Goal: Information Seeking & Learning: Learn about a topic

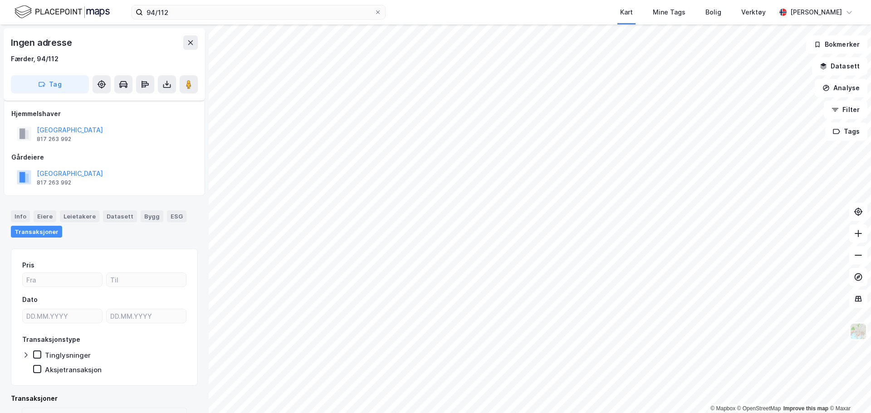
scroll to position [46, 0]
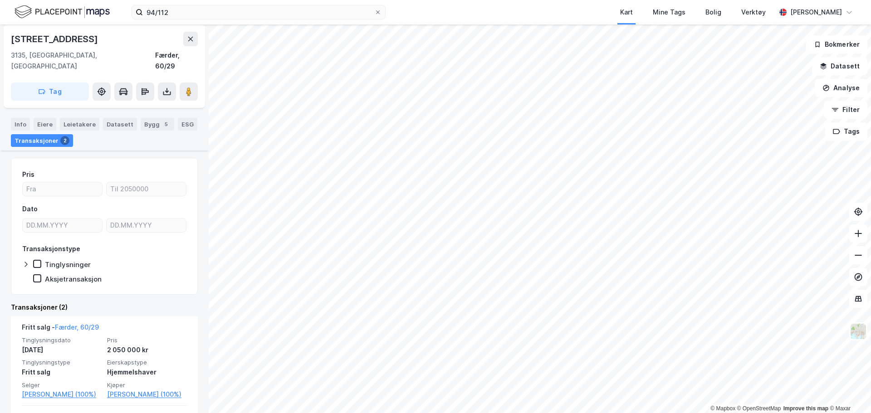
scroll to position [149, 0]
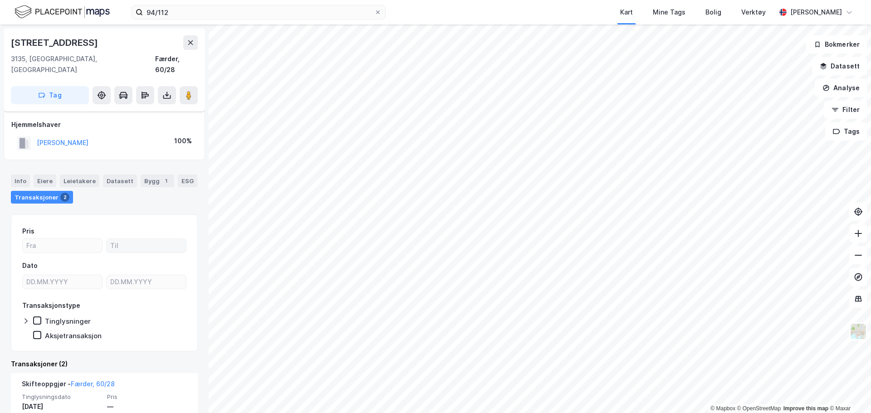
scroll to position [149, 0]
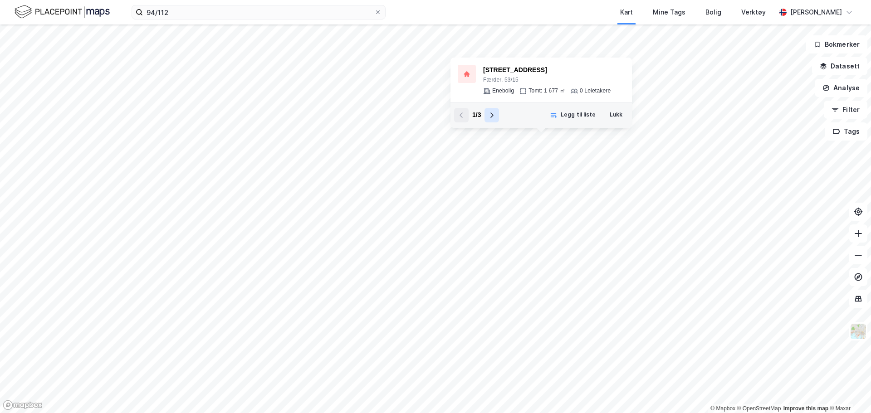
click at [495, 117] on icon at bounding box center [491, 115] width 7 height 7
click at [495, 116] on icon at bounding box center [491, 115] width 7 height 7
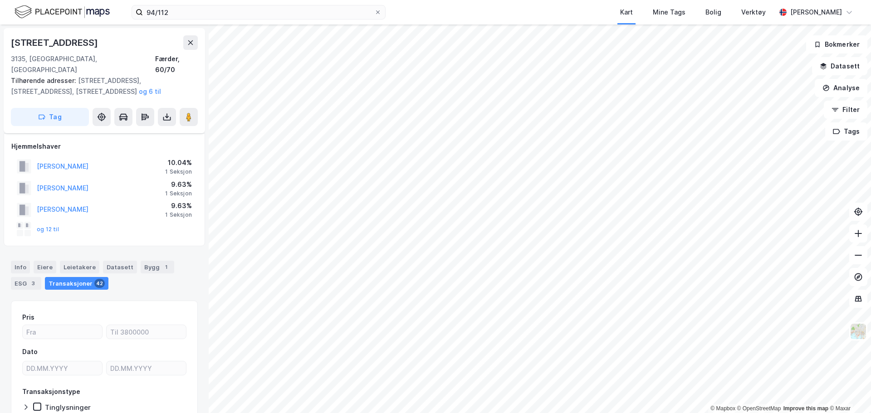
scroll to position [47, 0]
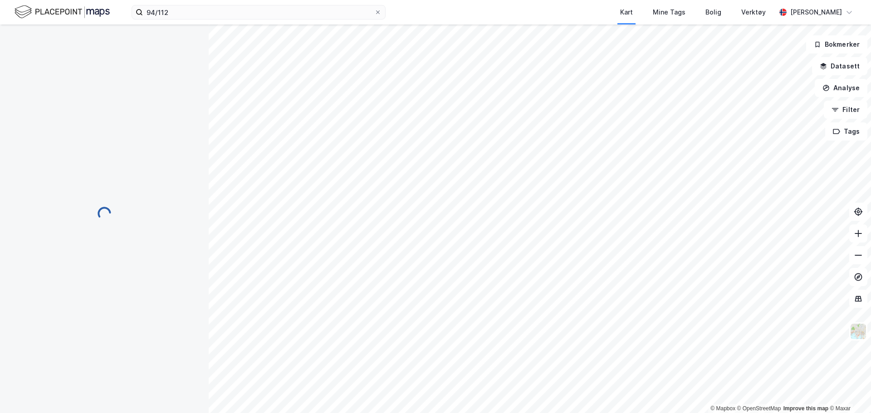
scroll to position [47, 0]
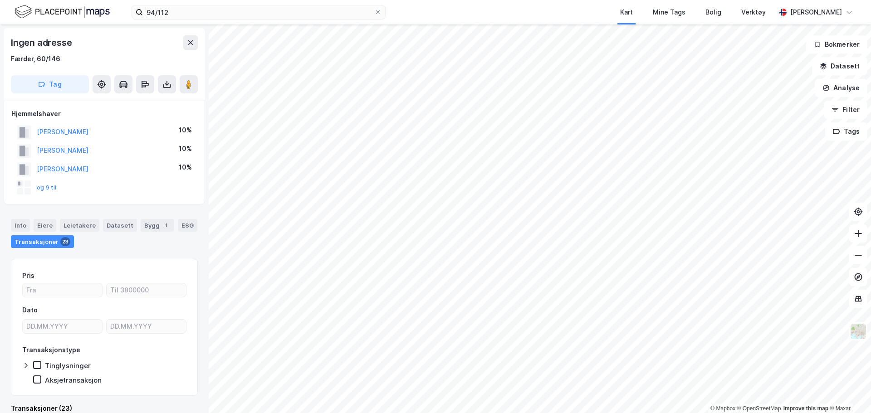
scroll to position [15, 0]
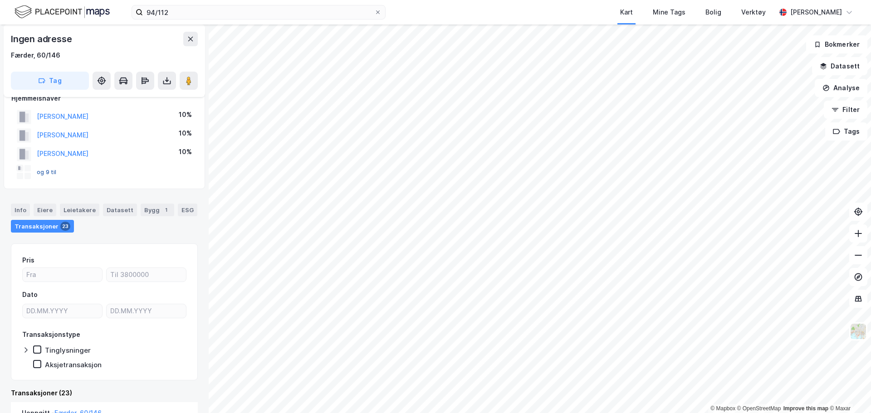
click at [0, 0] on button "og 9 til" at bounding box center [0, 0] width 0 height 0
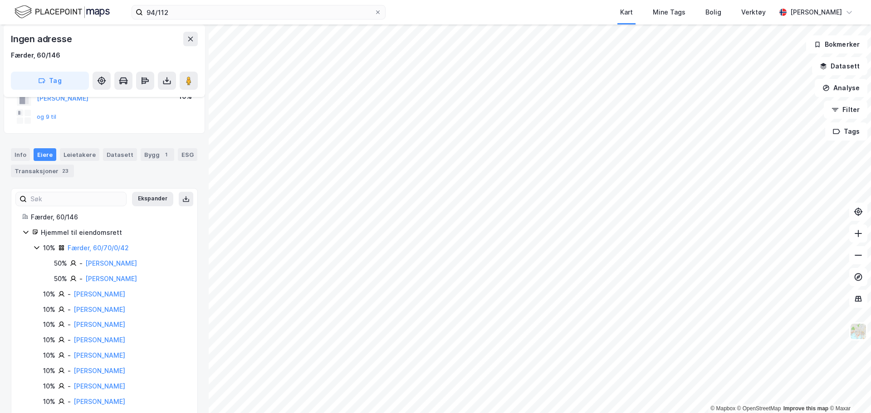
scroll to position [118, 0]
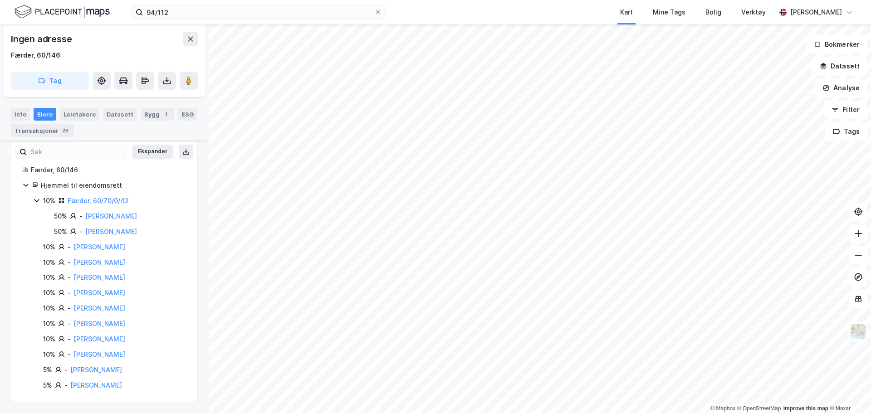
click at [34, 200] on icon at bounding box center [36, 200] width 7 height 7
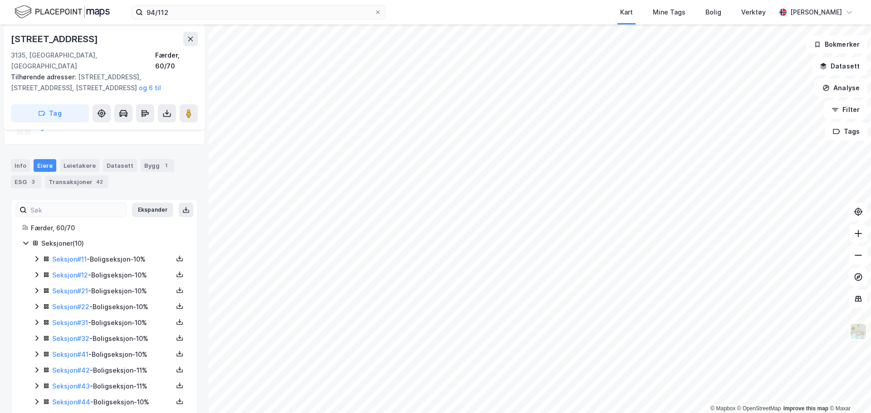
scroll to position [108, 0]
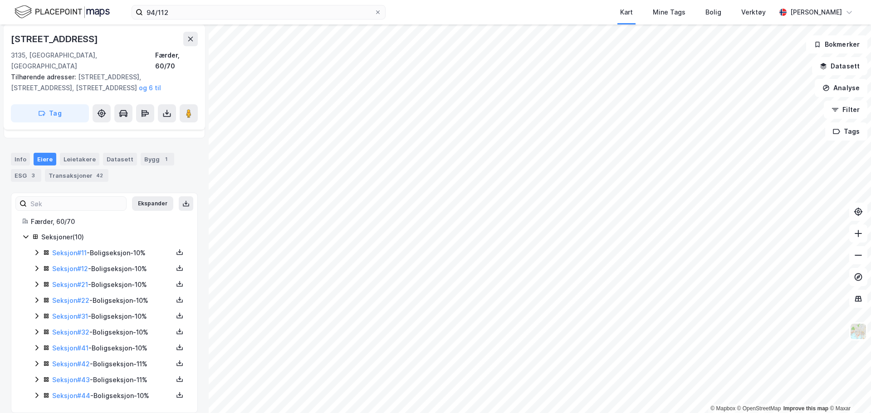
click at [32, 366] on div "Seksjoner ( 10 ) Seksjon # 11 - Boligseksjon - 10% Seksjon # 12 - Boligseksjon …" at bounding box center [104, 317] width 164 height 170
click at [37, 377] on icon at bounding box center [36, 379] width 3 height 5
click at [37, 376] on icon at bounding box center [36, 379] width 7 height 7
click at [36, 360] on icon at bounding box center [36, 363] width 7 height 7
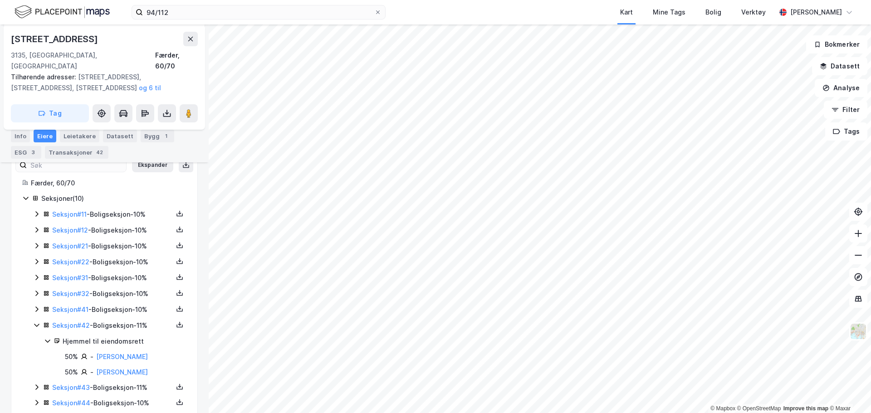
scroll to position [165, 0]
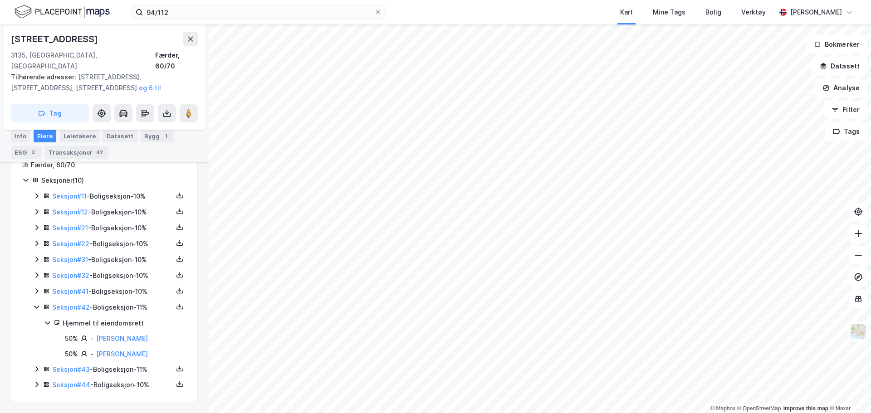
click at [36, 303] on icon at bounding box center [36, 306] width 7 height 7
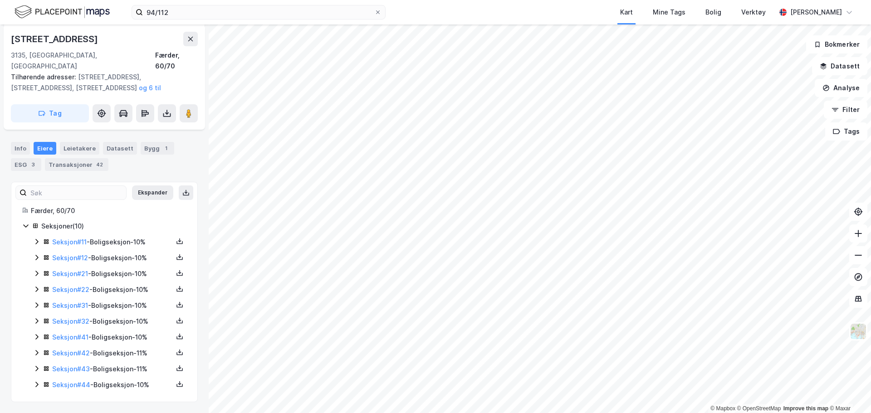
scroll to position [108, 0]
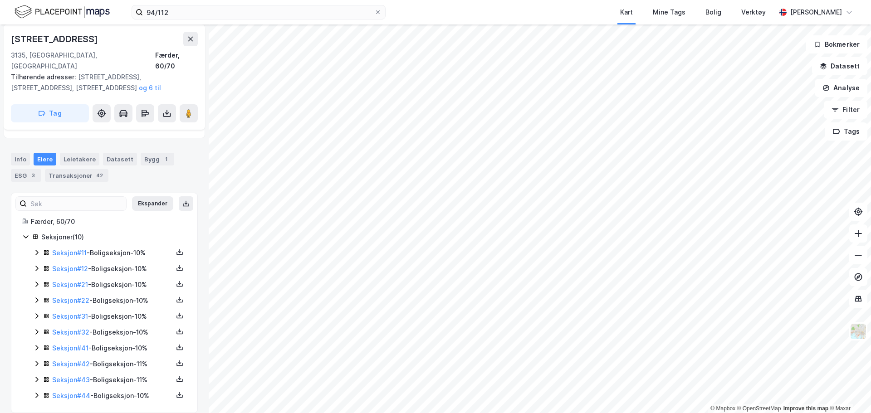
click at [39, 392] on icon at bounding box center [36, 395] width 7 height 7
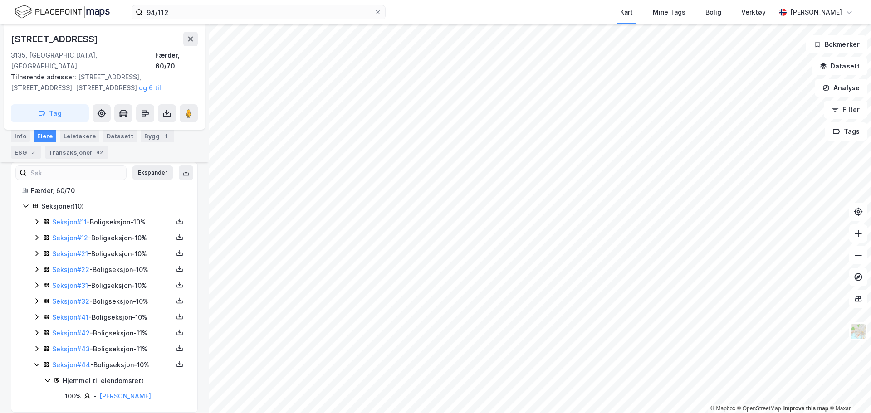
click at [37, 361] on icon at bounding box center [36, 364] width 7 height 7
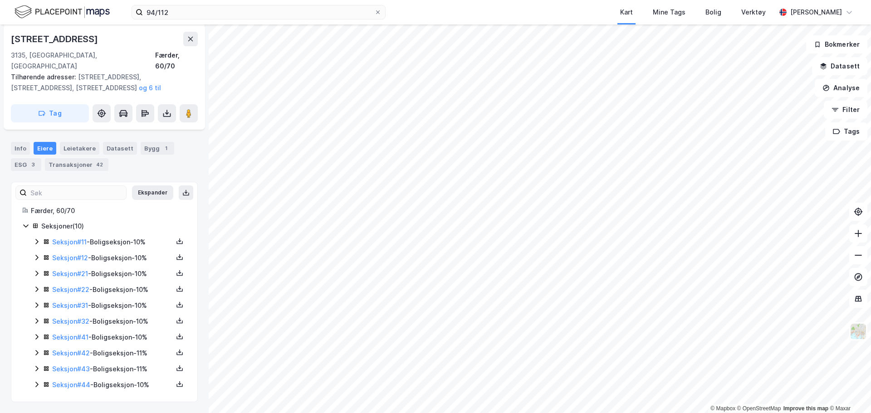
scroll to position [108, 0]
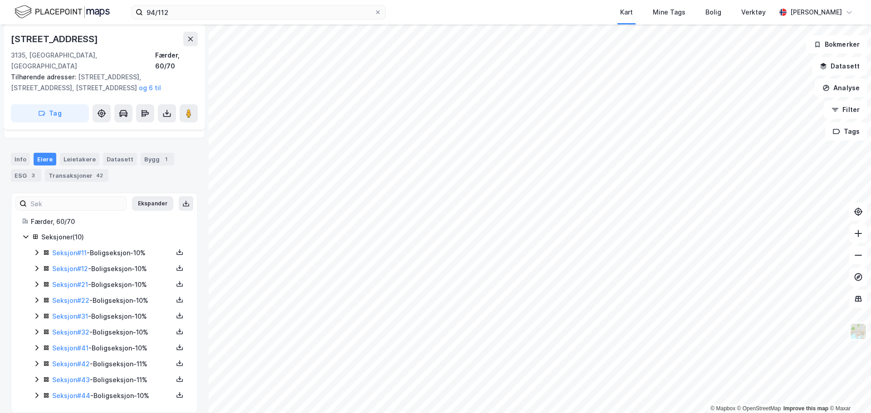
click at [35, 344] on icon at bounding box center [36, 347] width 7 height 7
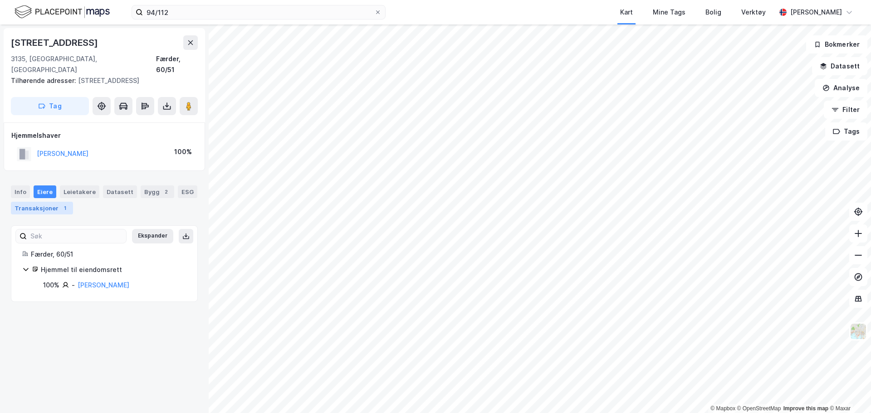
click at [44, 202] on div "Transaksjoner 1" at bounding box center [42, 208] width 62 height 13
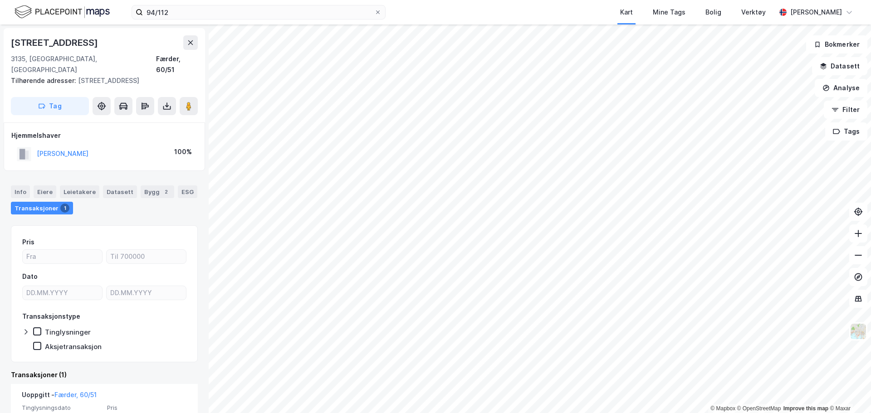
scroll to position [71, 0]
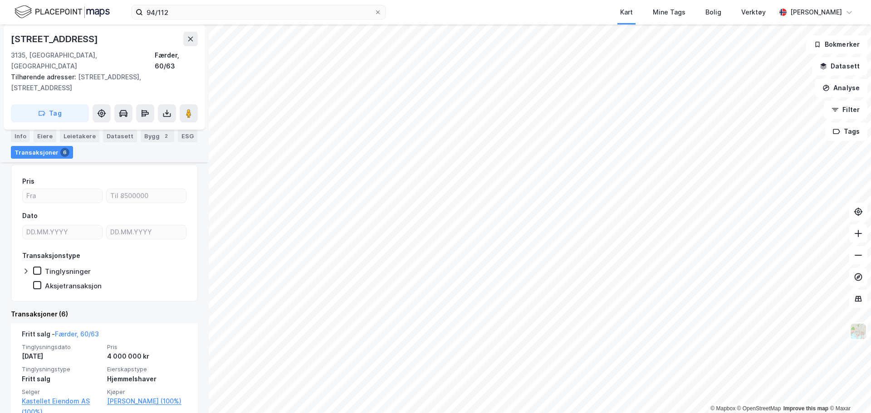
scroll to position [227, 0]
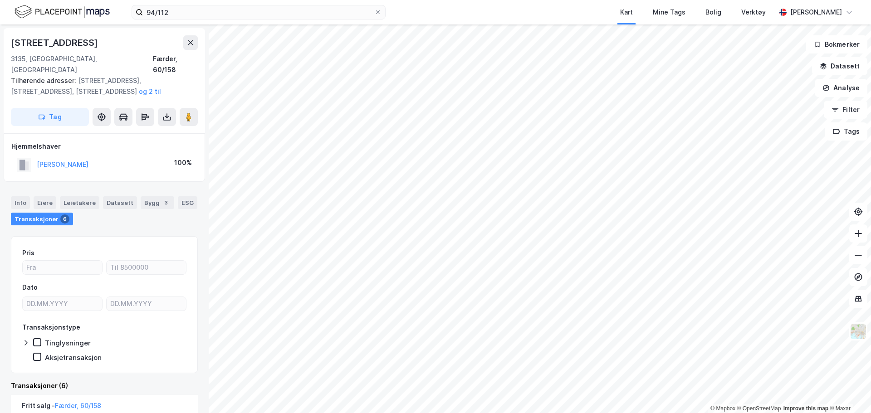
scroll to position [181, 0]
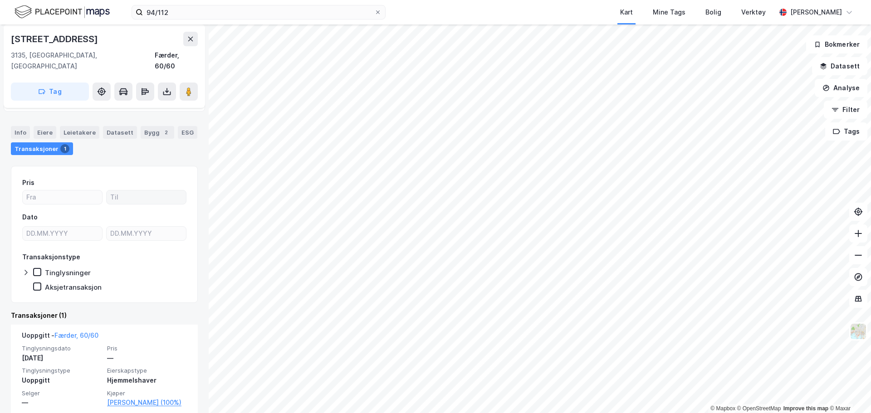
scroll to position [49, 0]
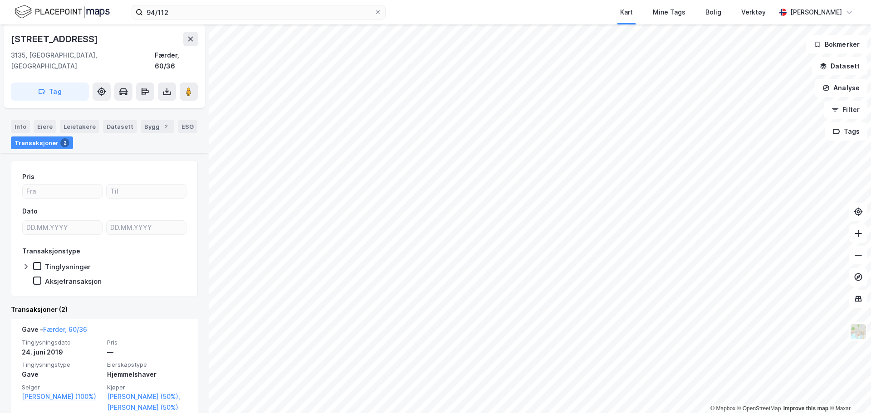
scroll to position [91, 0]
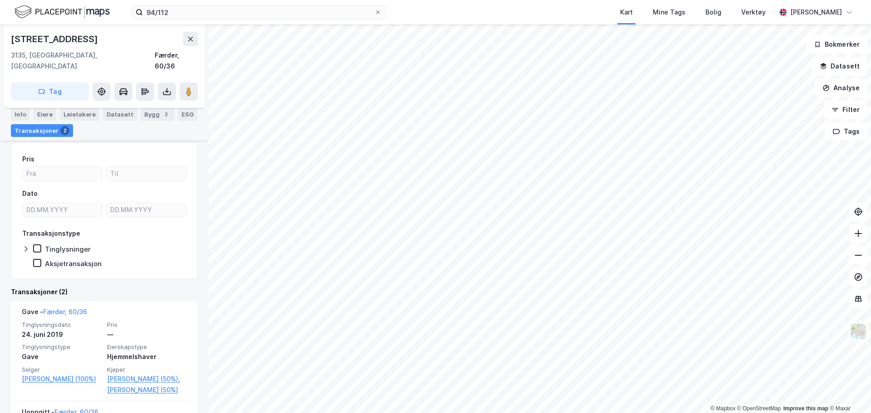
click at [280, 413] on html "94/112 Kart Mine Tags Bolig Verktøy [PERSON_NAME] © Mapbox © OpenStreetMap Impr…" at bounding box center [435, 206] width 871 height 413
click at [545, 13] on div "94/112 Kart Mine Tags Bolig Verktøy [PERSON_NAME] © Mapbox © OpenStreetMap Impr…" at bounding box center [435, 206] width 871 height 413
click at [348, 413] on html "94/112 Kart Mine Tags Bolig Verktøy [PERSON_NAME] © Mapbox © OpenStreetMap Impr…" at bounding box center [435, 206] width 871 height 413
click at [477, 413] on html "94/112 Kart Mine Tags Bolig Verktøy [PERSON_NAME] © Mapbox © OpenStreetMap Impr…" at bounding box center [435, 206] width 871 height 413
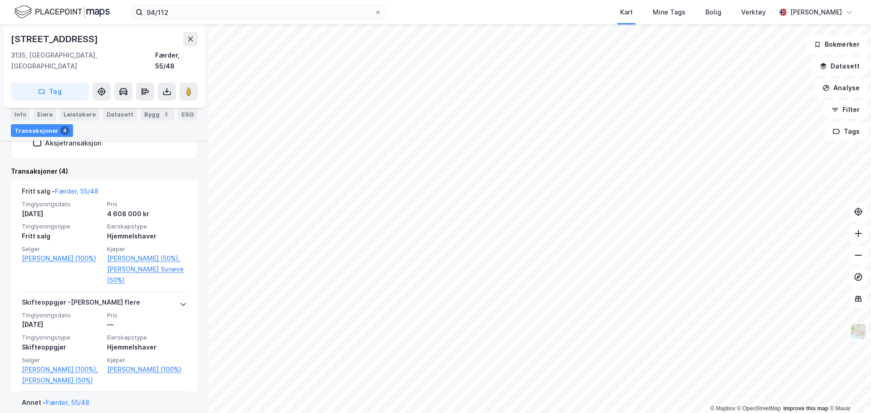
scroll to position [151, 0]
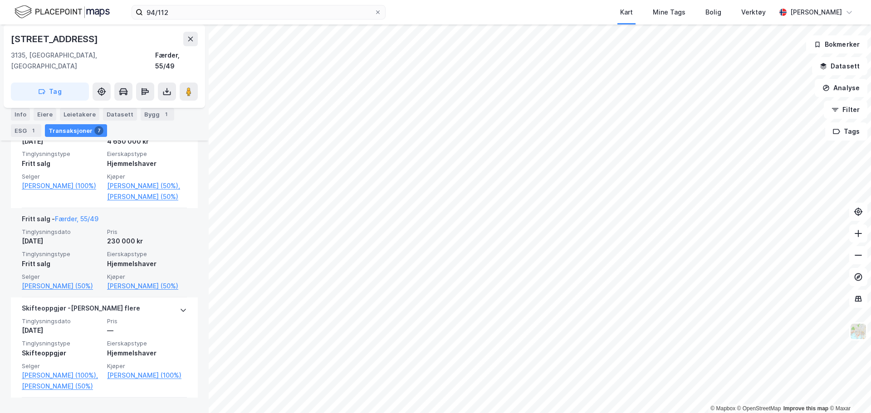
scroll to position [454, 0]
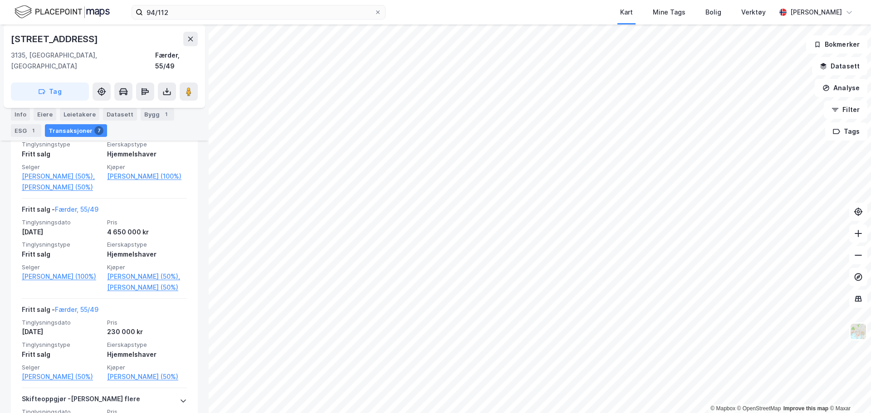
click at [455, 0] on html "94/112 Kart Mine Tags Bolig Verktøy [PERSON_NAME] © Mapbox © OpenStreetMap Impr…" at bounding box center [435, 206] width 871 height 413
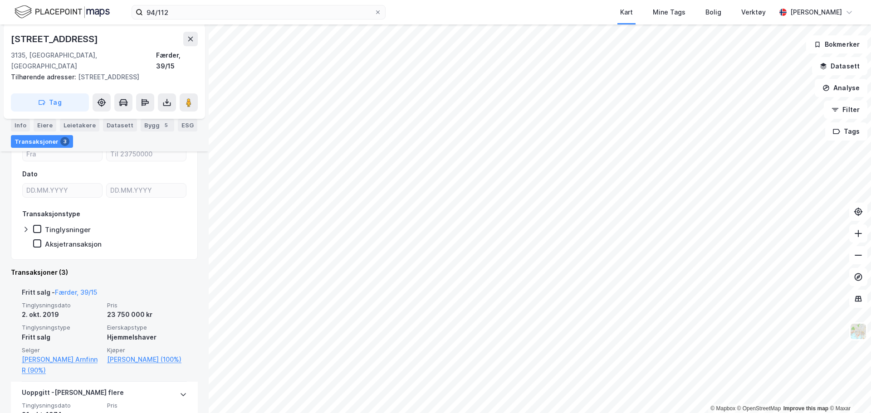
scroll to position [181, 0]
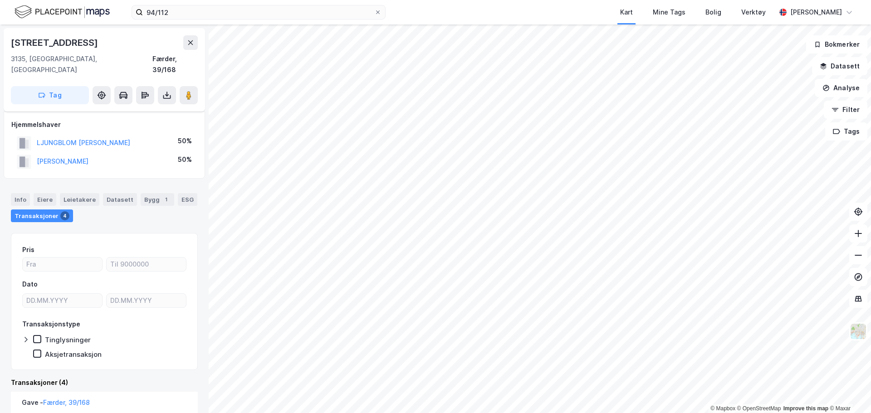
scroll to position [181, 0]
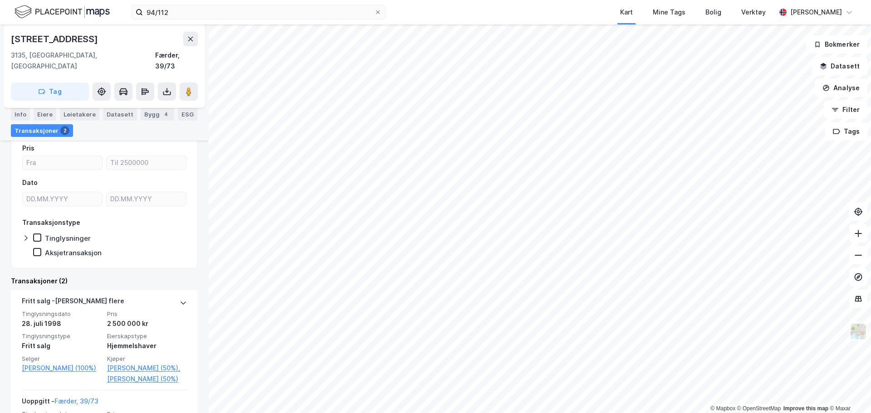
scroll to position [136, 0]
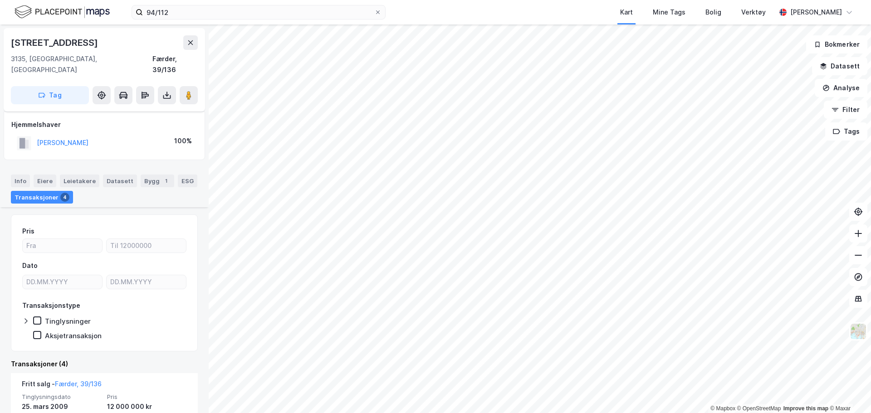
scroll to position [227, 0]
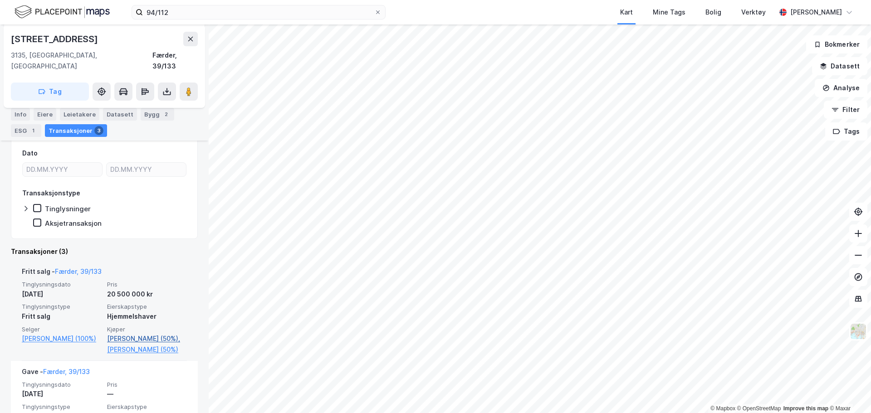
scroll to position [181, 0]
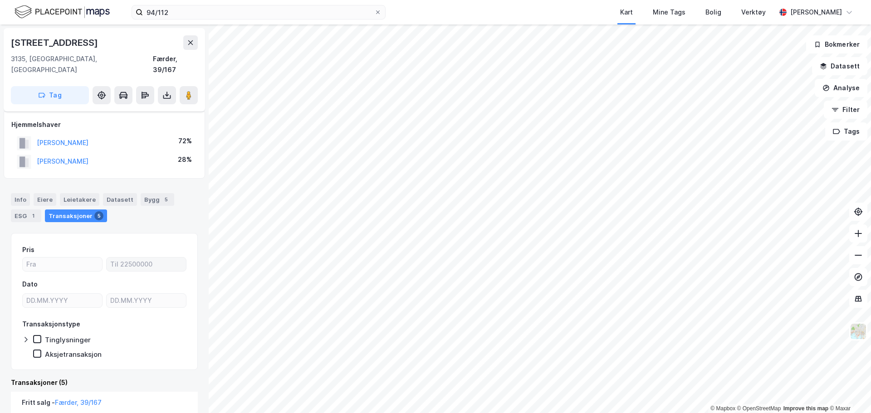
scroll to position [181, 0]
